Goal: Browse casually

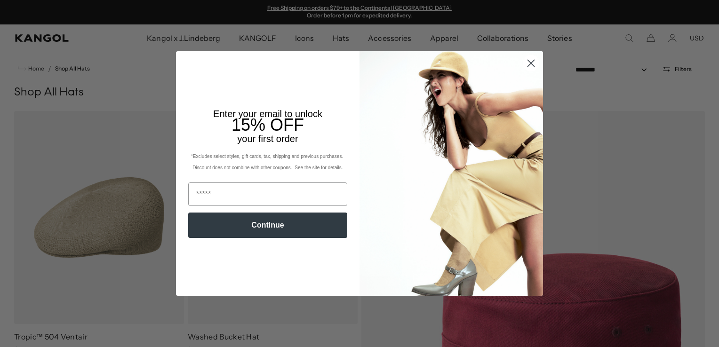
click at [527, 59] on circle "Close dialog" at bounding box center [531, 63] width 16 height 16
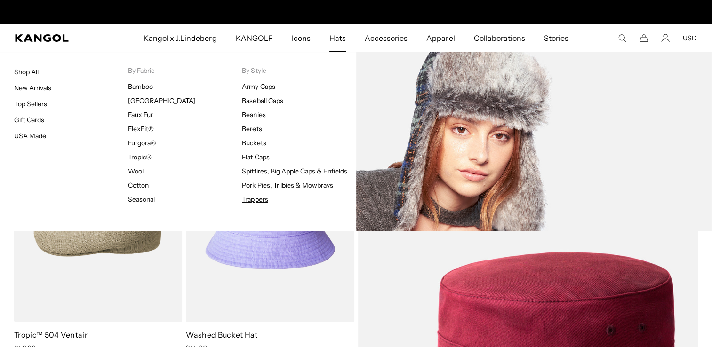
scroll to position [0, 194]
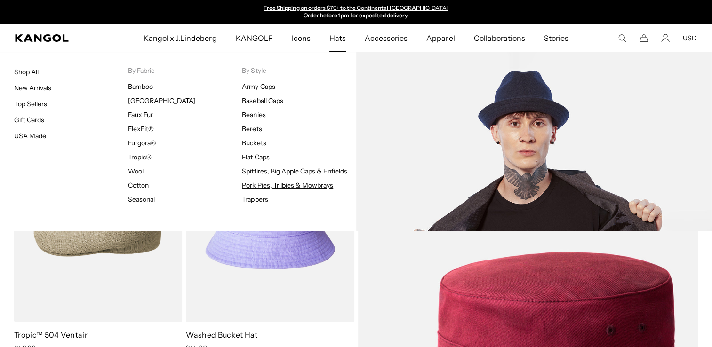
click at [261, 186] on link "Pork Pies, Trilbies & Mowbrays" at bounding box center [287, 185] width 91 height 8
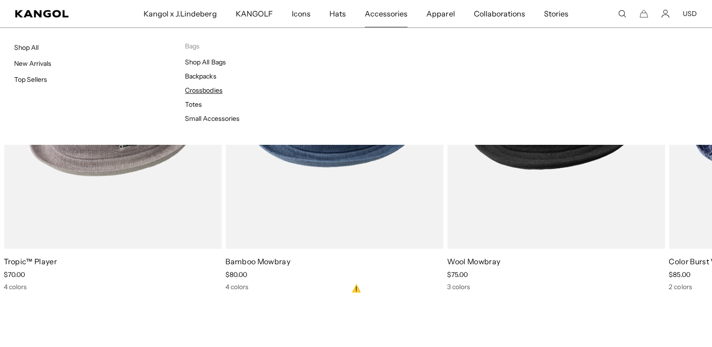
click at [206, 93] on link "Crossbodies" at bounding box center [203, 90] width 37 height 8
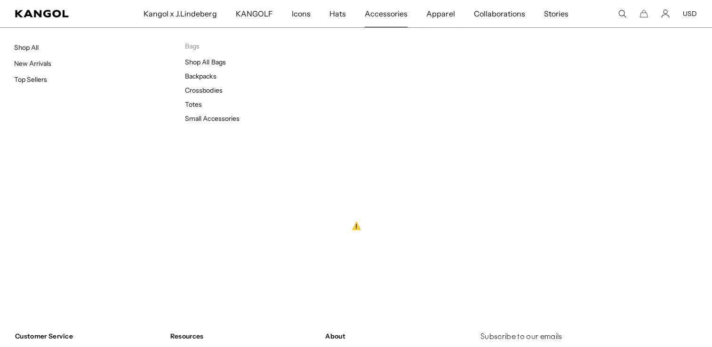
click at [375, 17] on span "Accessories" at bounding box center [385, 13] width 43 height 27
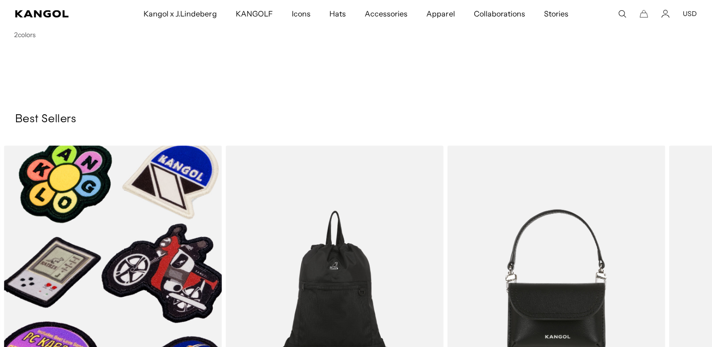
click at [444, 14] on span "Apparel" at bounding box center [440, 13] width 28 height 27
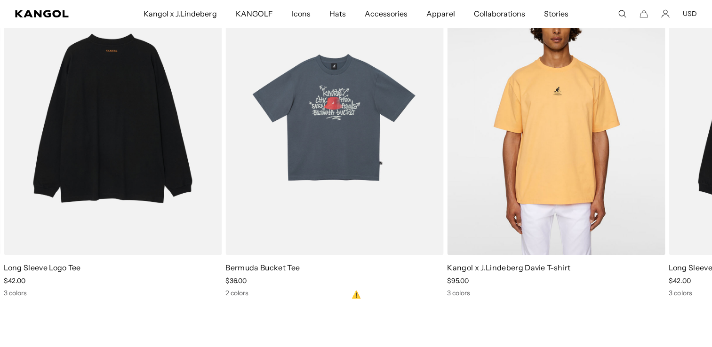
scroll to position [1035, 0]
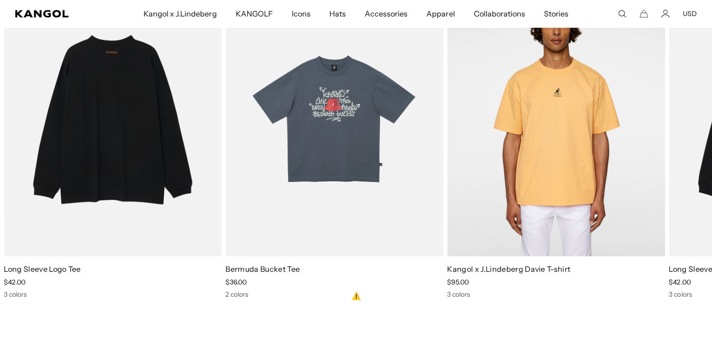
click at [109, 118] on img "1 of 3" at bounding box center [113, 119] width 218 height 273
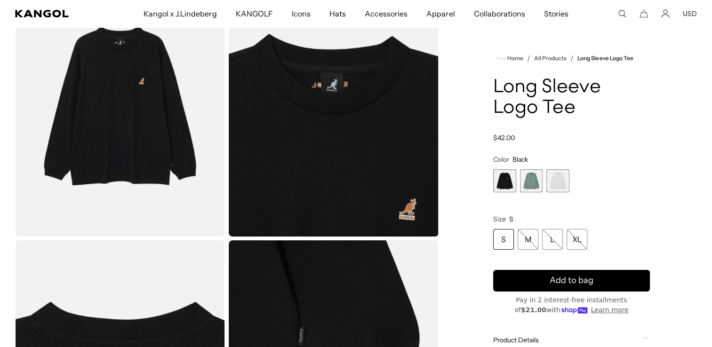
click at [529, 192] on span "2 of 3" at bounding box center [531, 180] width 23 height 23
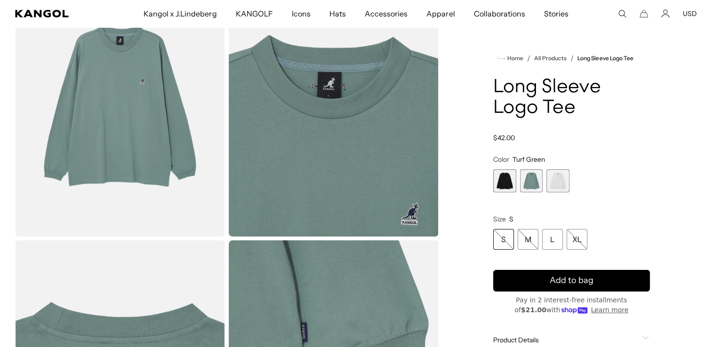
scroll to position [0, 194]
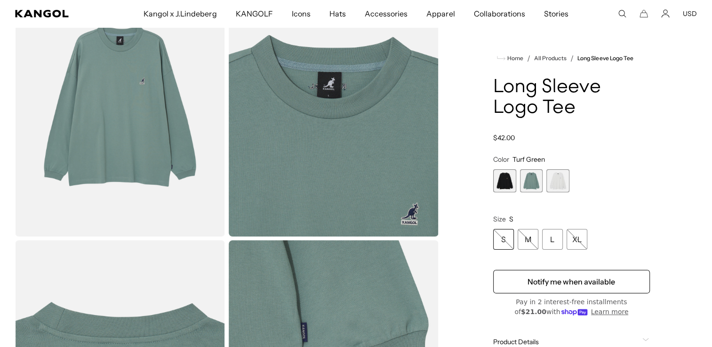
click at [567, 188] on span "3 of 3" at bounding box center [557, 180] width 23 height 23
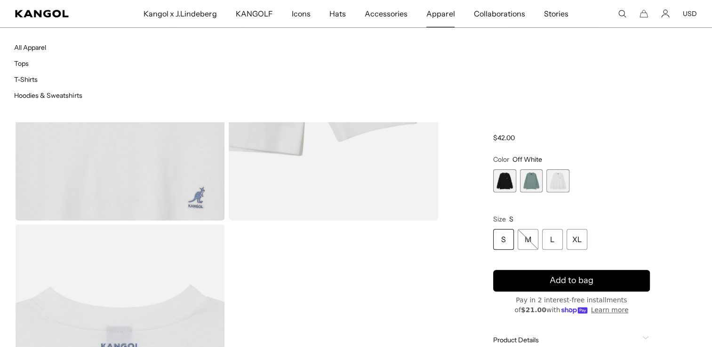
click at [449, 16] on span "Apparel" at bounding box center [440, 13] width 28 height 27
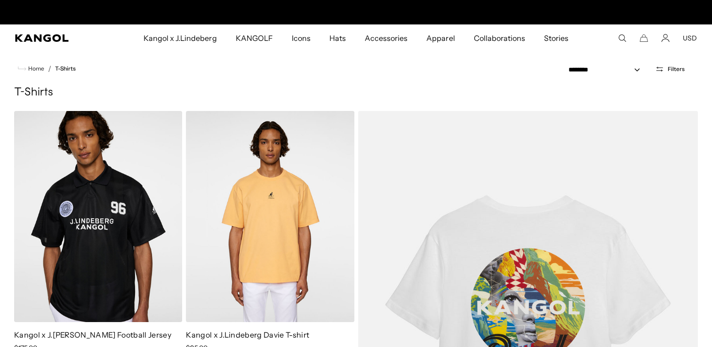
scroll to position [0, 194]
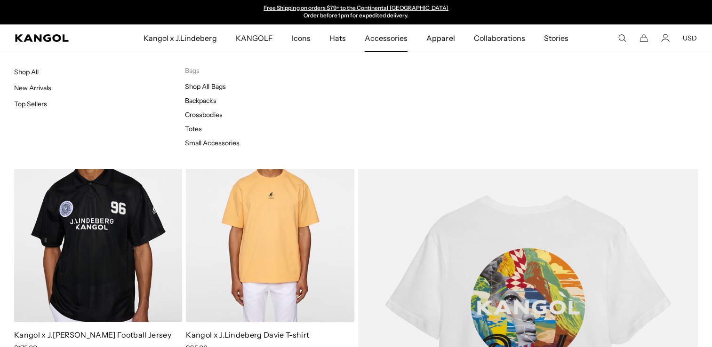
click at [395, 40] on span "Accessories" at bounding box center [385, 37] width 43 height 27
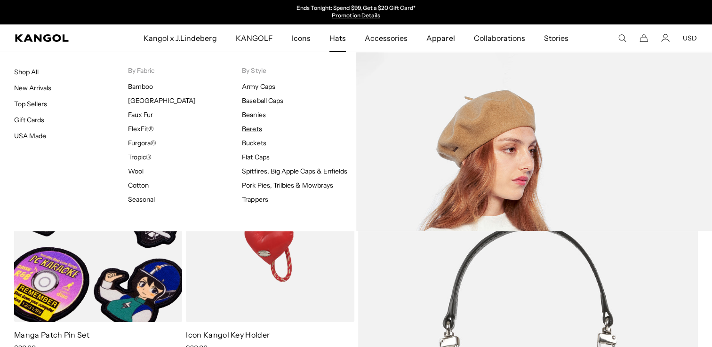
click at [253, 127] on link "Berets" at bounding box center [252, 129] width 20 height 8
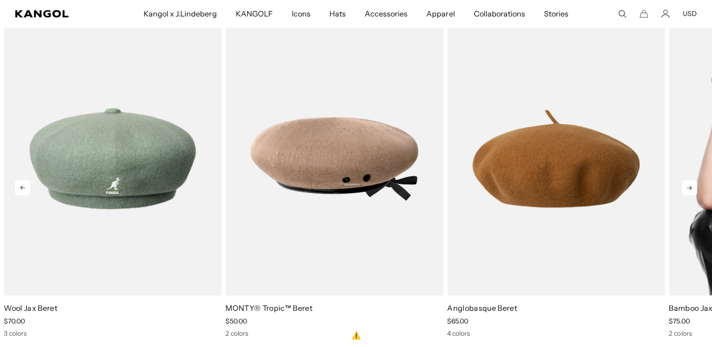
scroll to position [0, 194]
click at [688, 183] on icon at bounding box center [688, 187] width 15 height 15
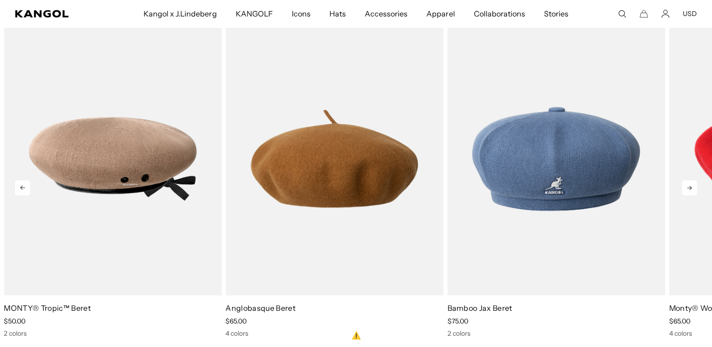
scroll to position [0, 0]
click at [688, 186] on icon at bounding box center [688, 187] width 15 height 15
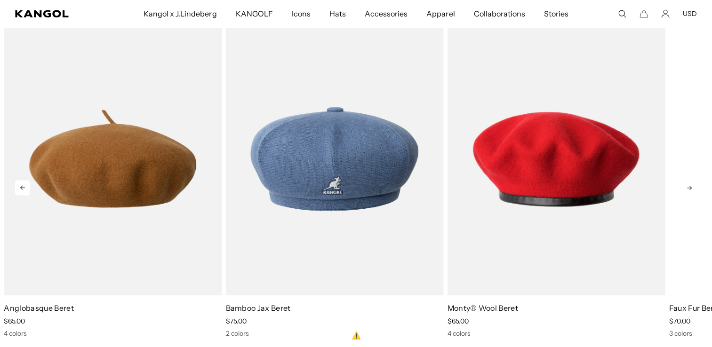
scroll to position [0, 194]
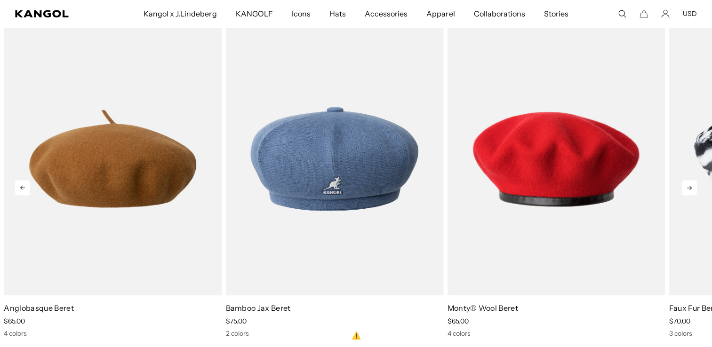
click at [688, 186] on icon at bounding box center [688, 187] width 15 height 15
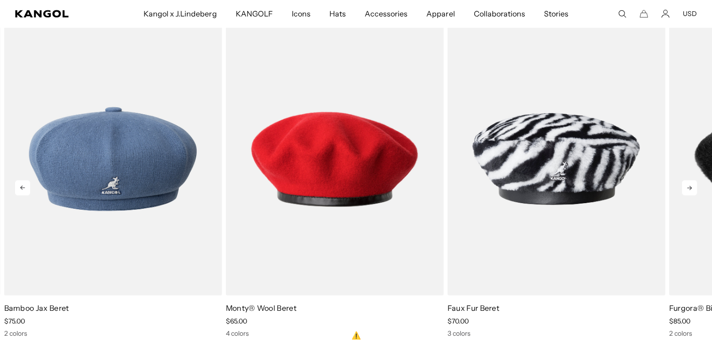
click at [688, 186] on icon at bounding box center [688, 187] width 15 height 15
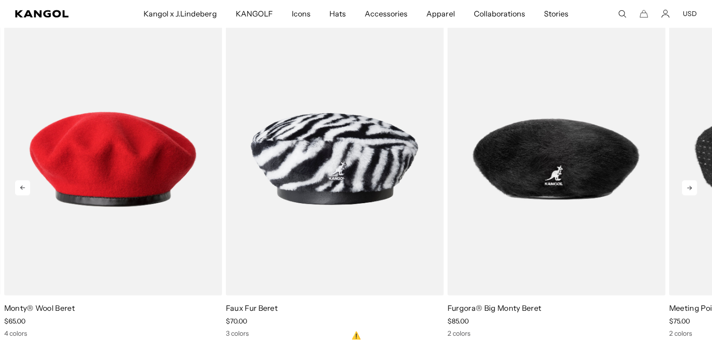
click at [687, 184] on icon at bounding box center [688, 187] width 15 height 15
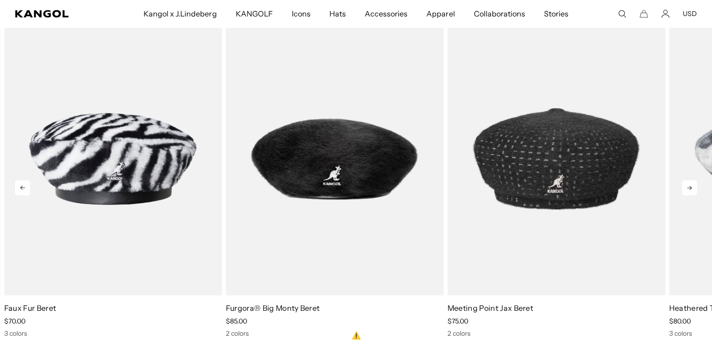
scroll to position [0, 0]
click at [687, 185] on icon at bounding box center [688, 187] width 15 height 15
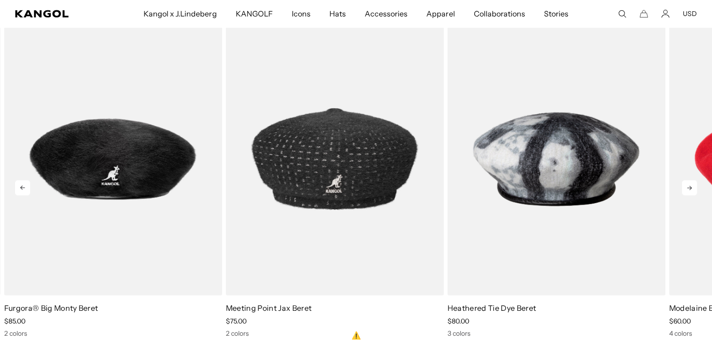
click at [688, 185] on icon at bounding box center [688, 187] width 15 height 15
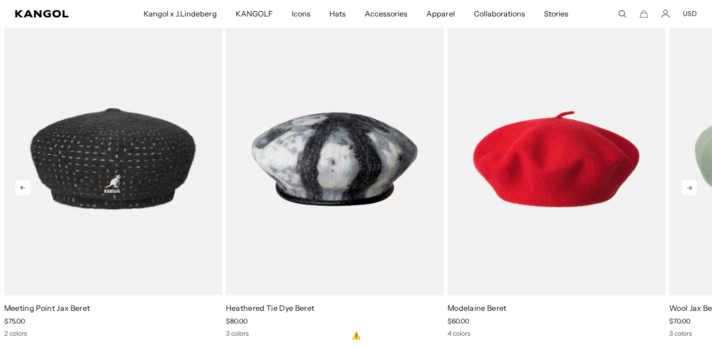
scroll to position [0, 194]
click at [690, 185] on icon at bounding box center [688, 187] width 15 height 15
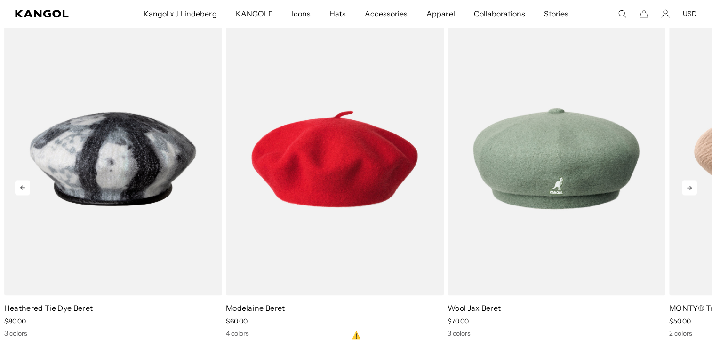
click at [690, 184] on icon at bounding box center [688, 187] width 15 height 15
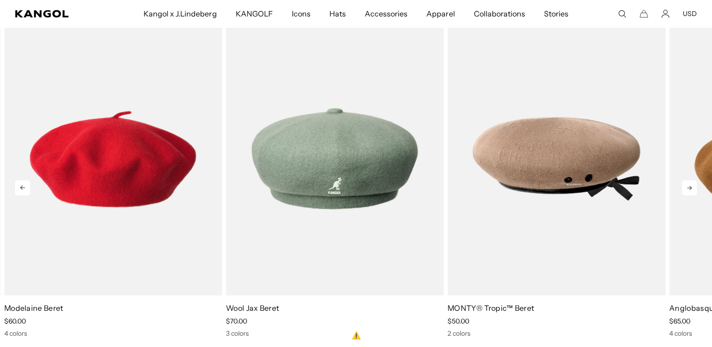
click at [690, 184] on icon at bounding box center [688, 187] width 15 height 15
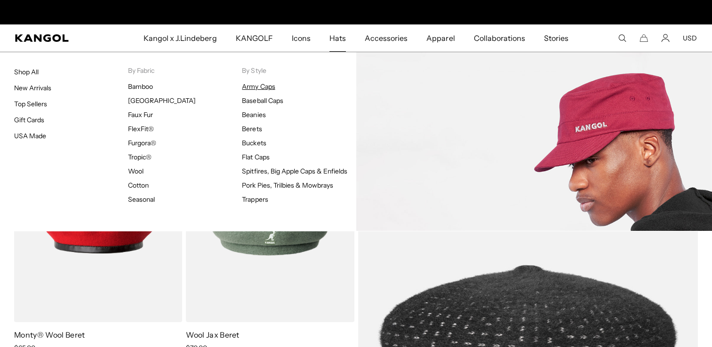
scroll to position [0, 0]
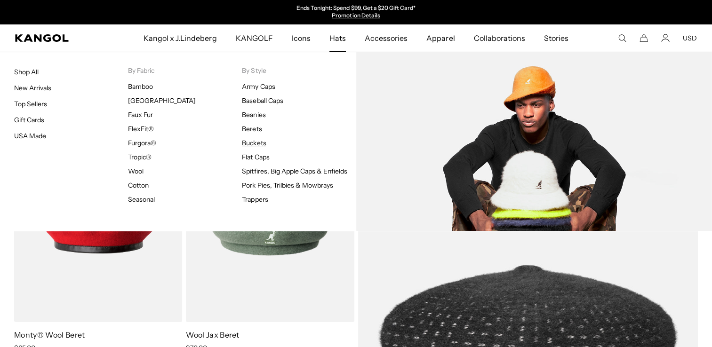
click at [257, 142] on link "Buckets" at bounding box center [254, 143] width 24 height 8
